Goal: Information Seeking & Learning: Find specific fact

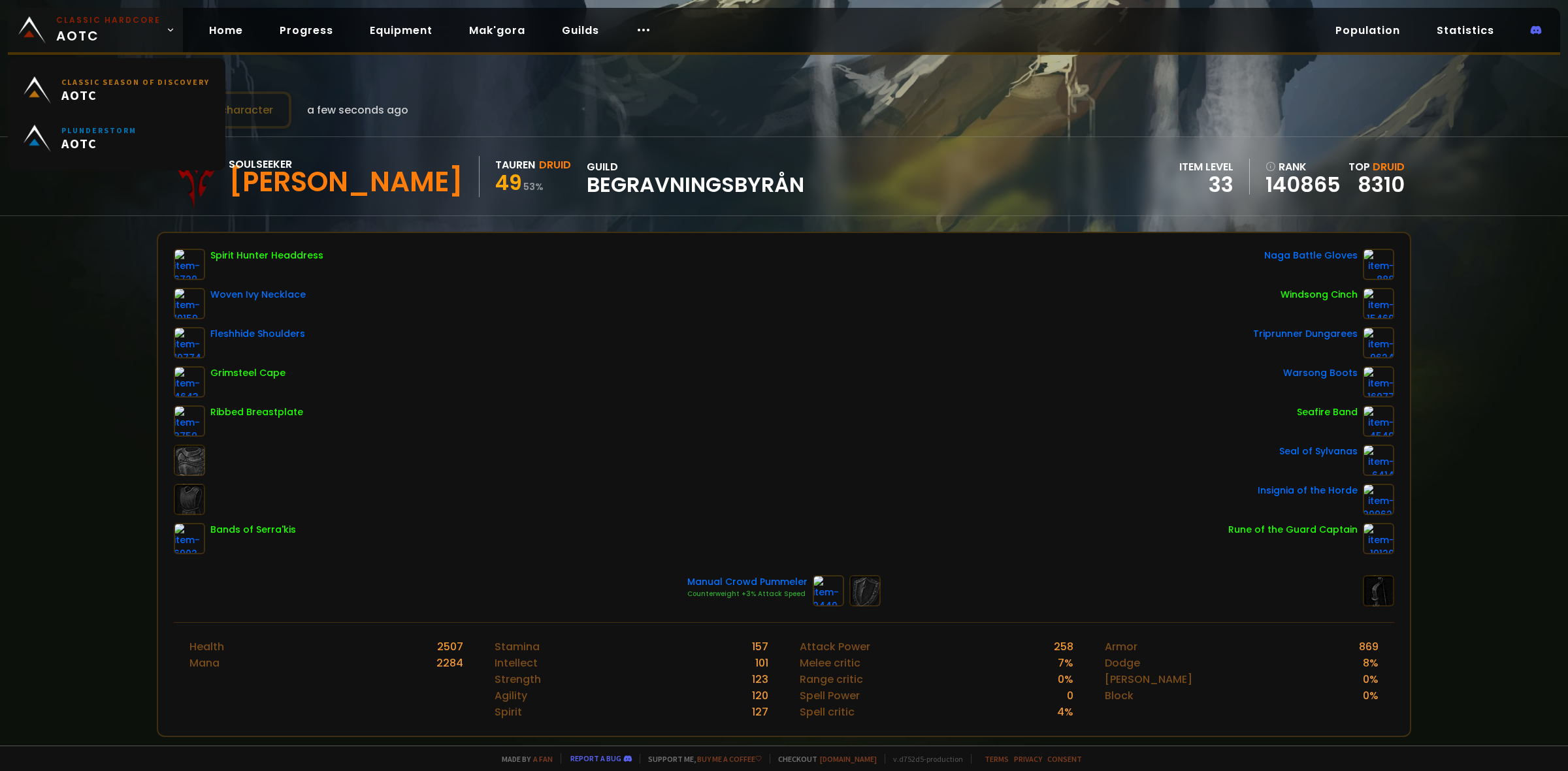
click at [52, 28] on link "Classic Hardcore AOTC" at bounding box center [95, 30] width 175 height 44
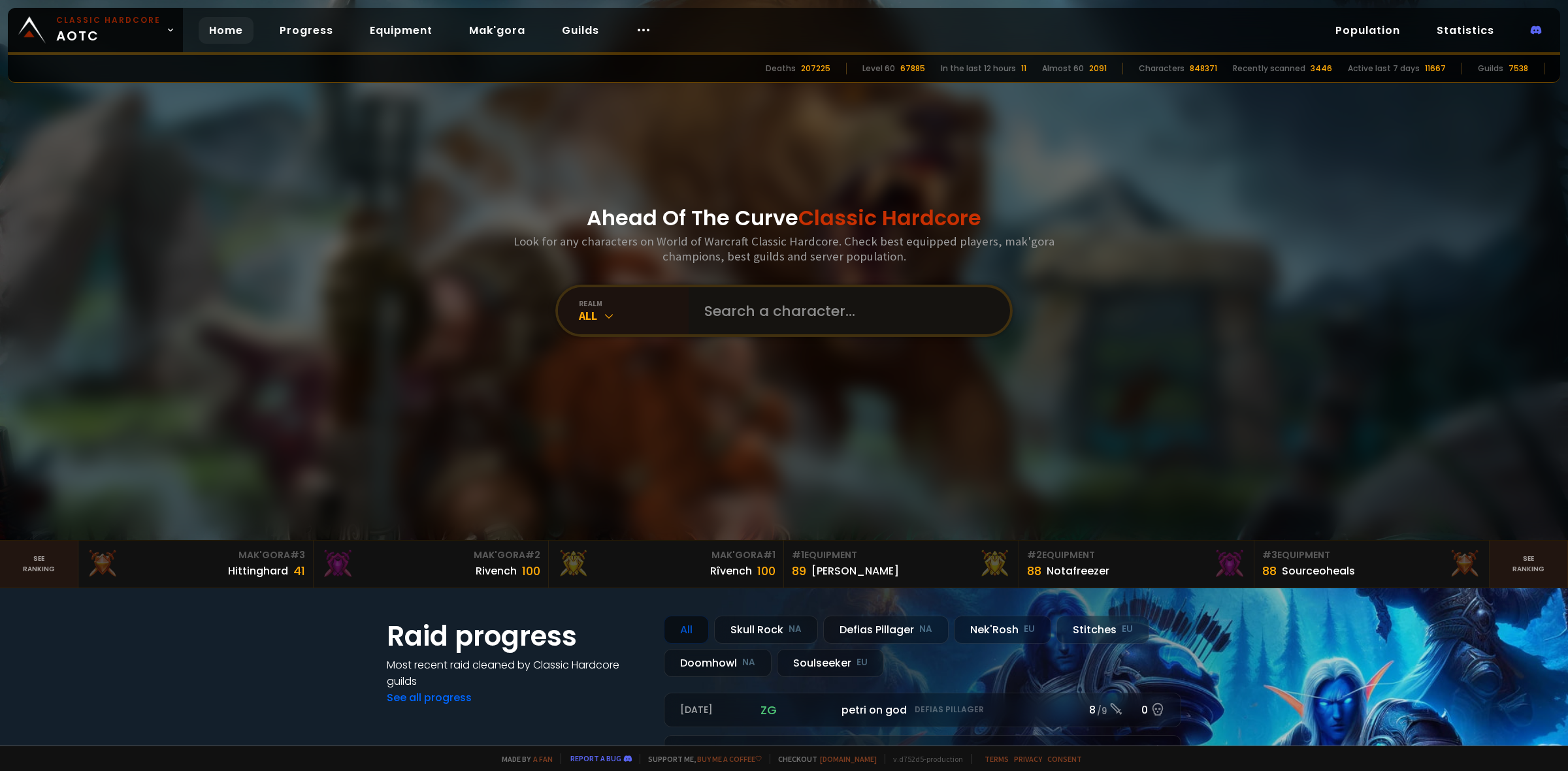
click at [730, 318] on input "text" at bounding box center [845, 310] width 298 height 47
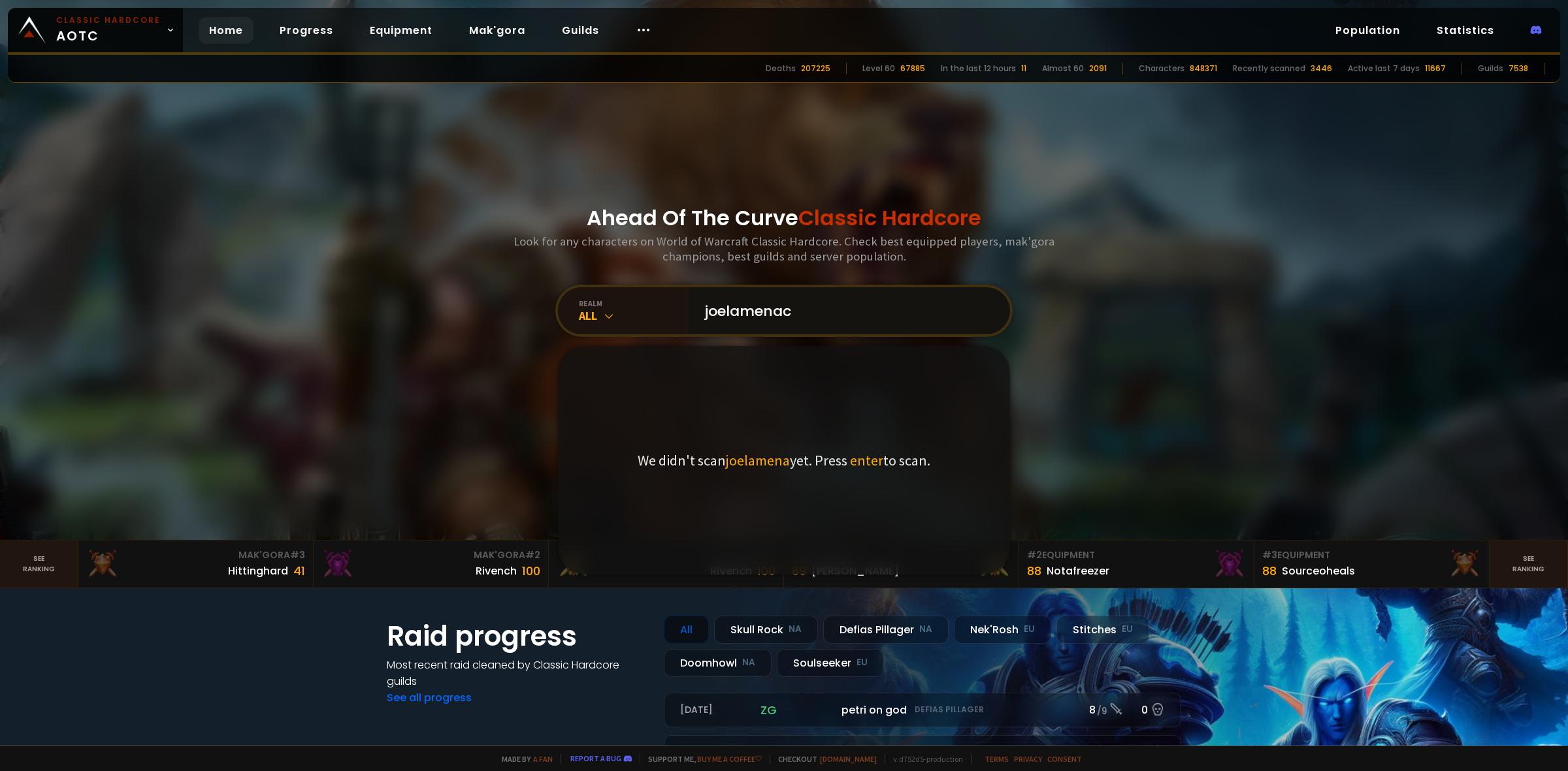
type input "joelamenace"
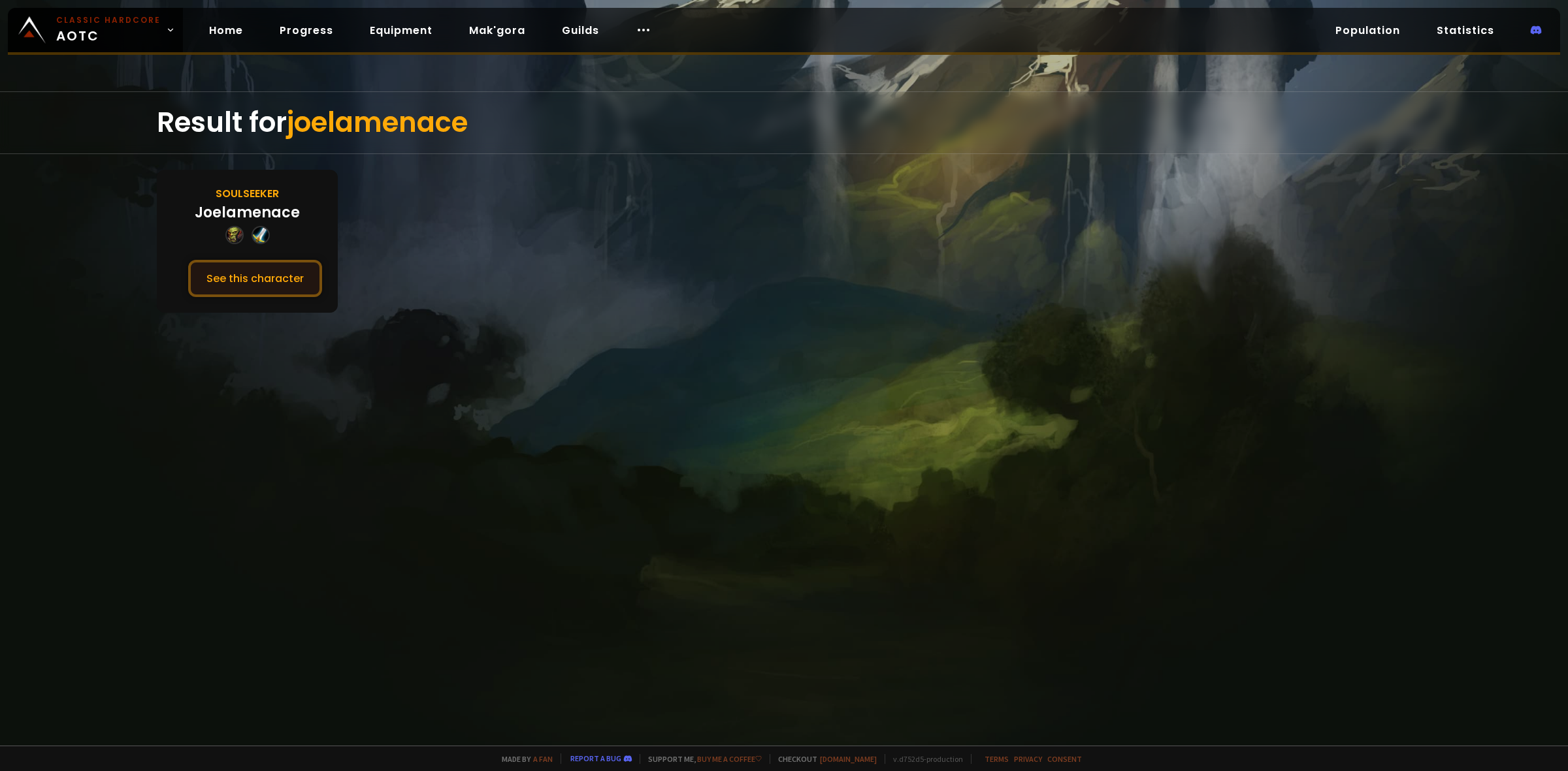
click at [258, 268] on button "See this character" at bounding box center [255, 278] width 134 height 37
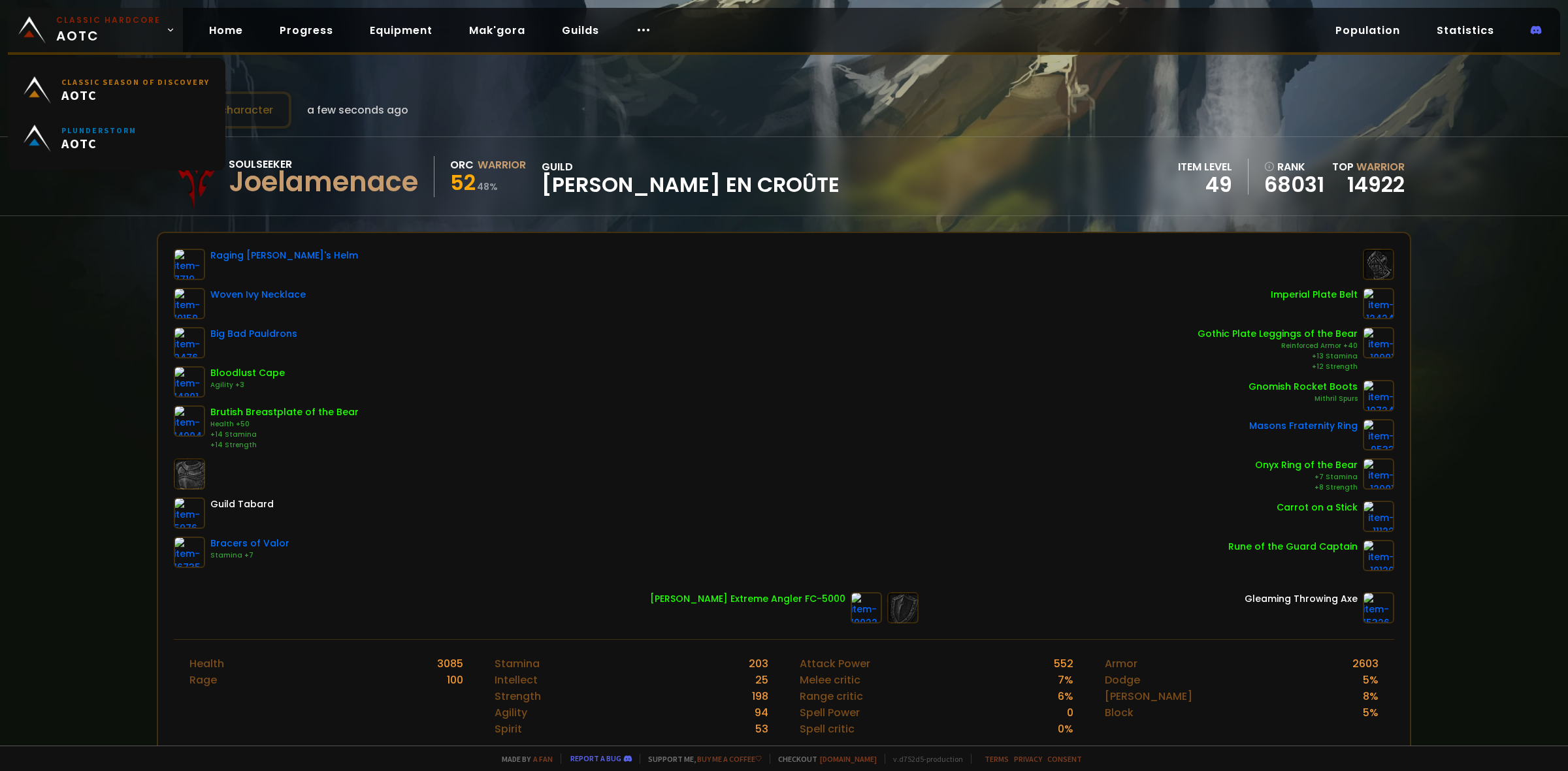
drag, startPoint x: 106, startPoint y: 48, endPoint x: 112, endPoint y: 50, distance: 6.3
click at [106, 48] on link "Classic Hardcore AOTC" at bounding box center [95, 30] width 175 height 44
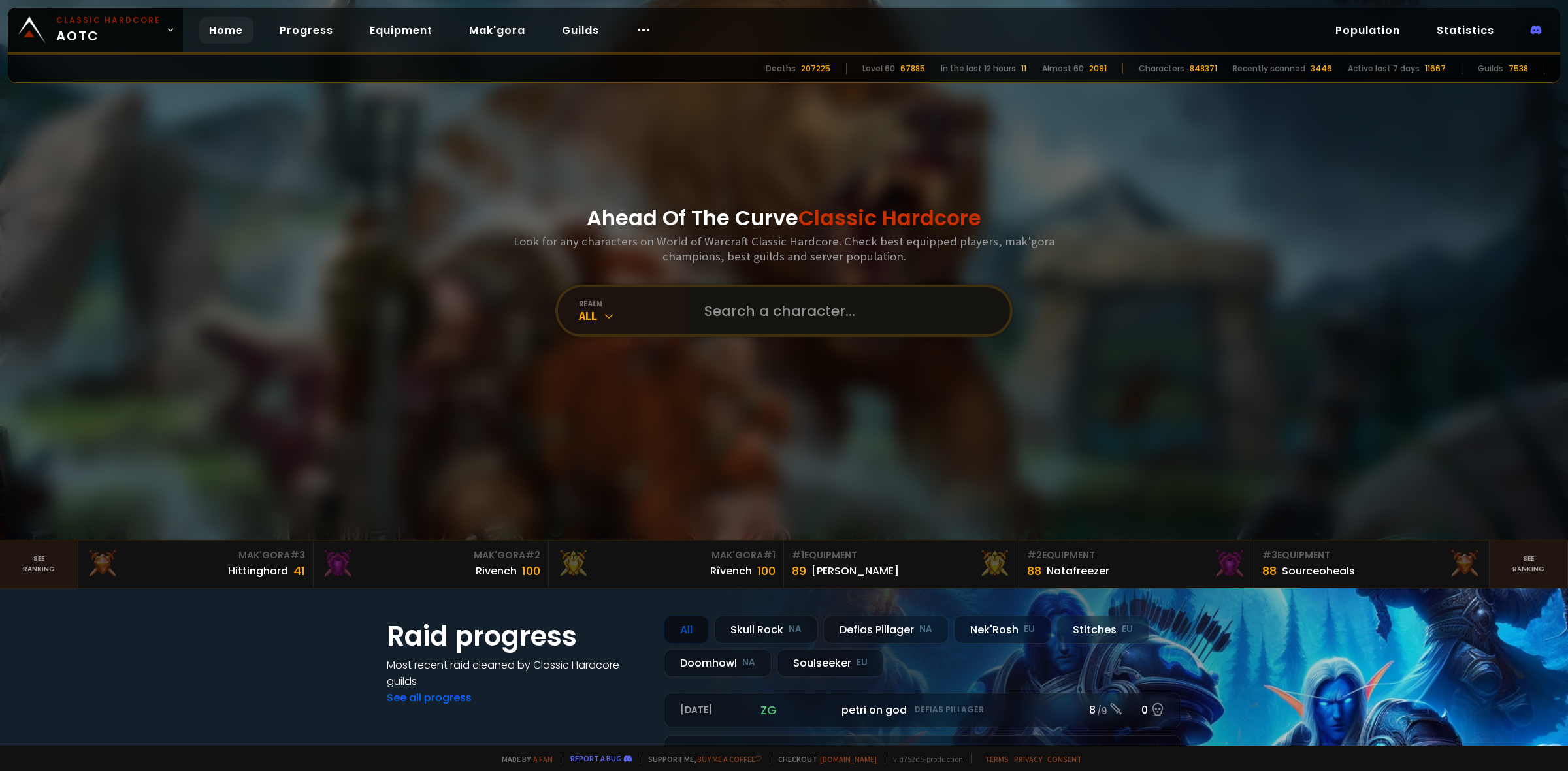
click at [725, 317] on input "text" at bounding box center [845, 310] width 298 height 47
paste input "Untalentíert"
type input "Untalentíert"
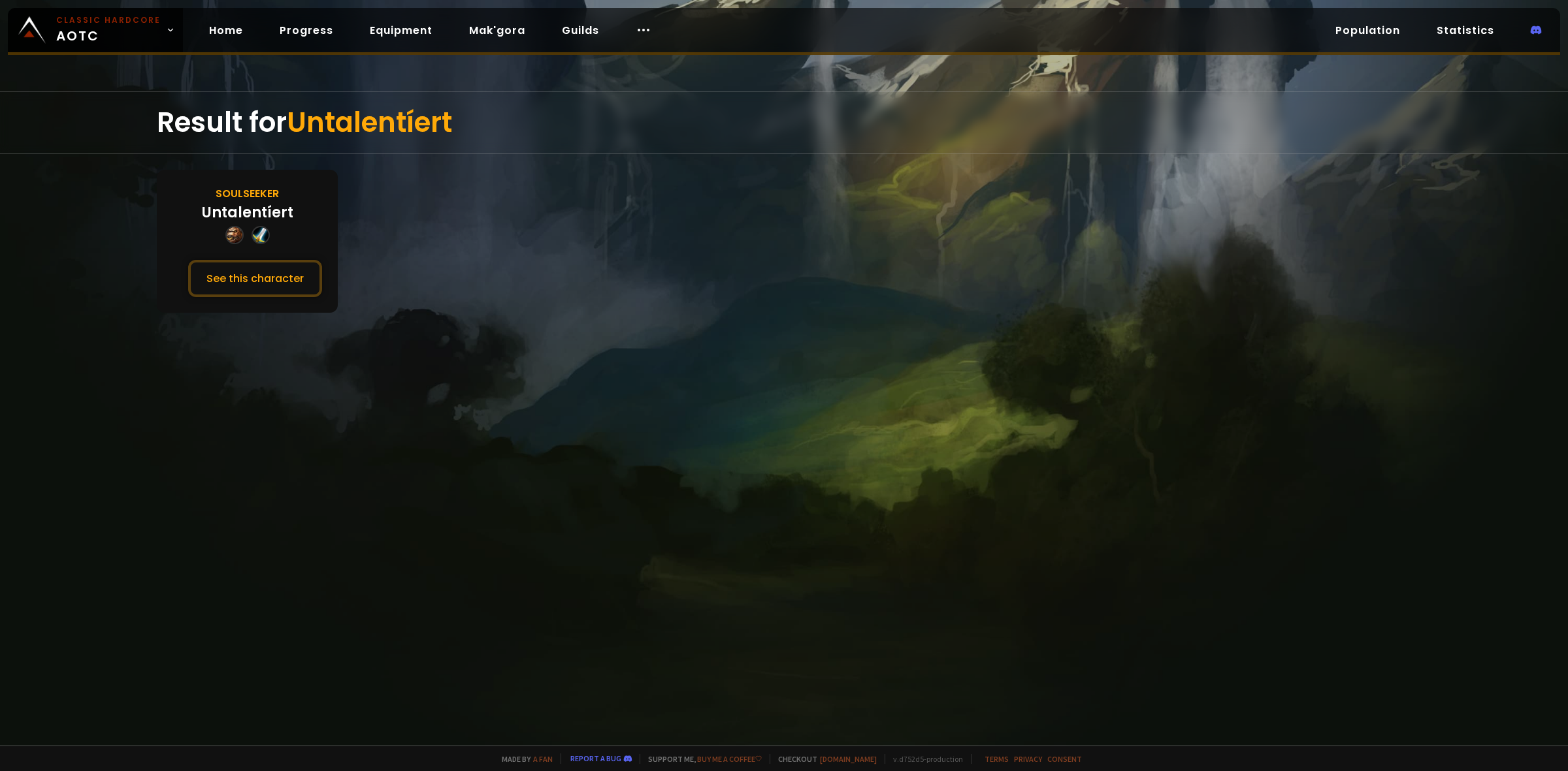
click at [280, 295] on div "Soulseeker Untalentíert See this character" at bounding box center [247, 241] width 181 height 143
click at [284, 289] on button "See this character" at bounding box center [255, 278] width 134 height 37
